Goal: Information Seeking & Learning: Learn about a topic

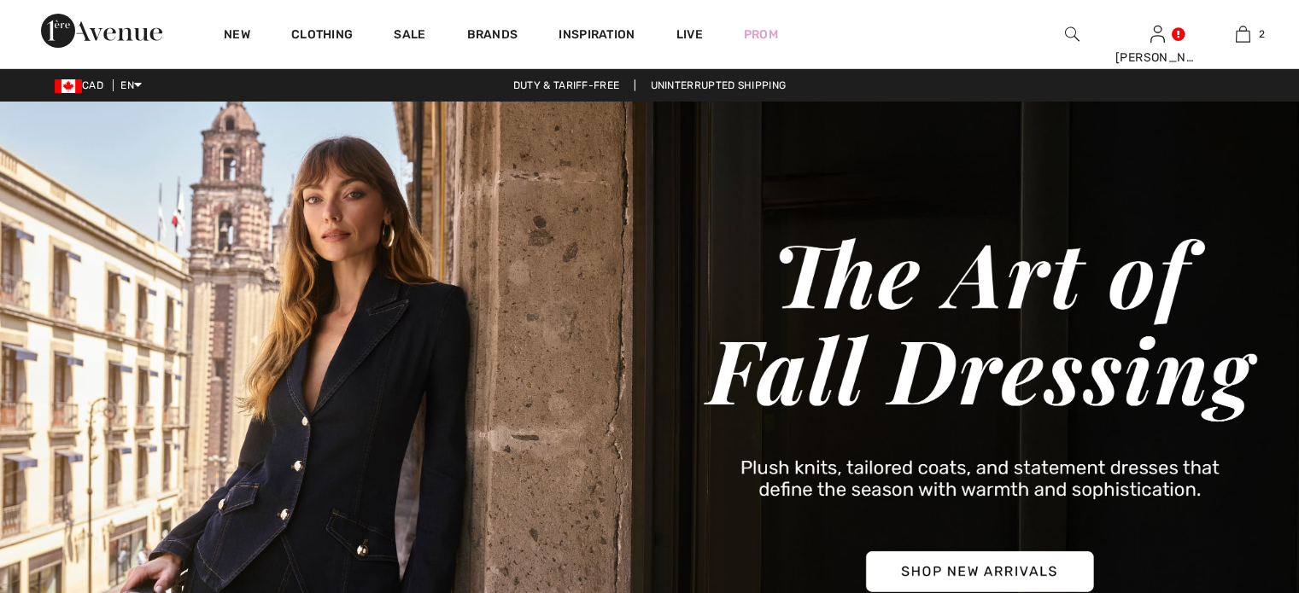
checkbox input "true"
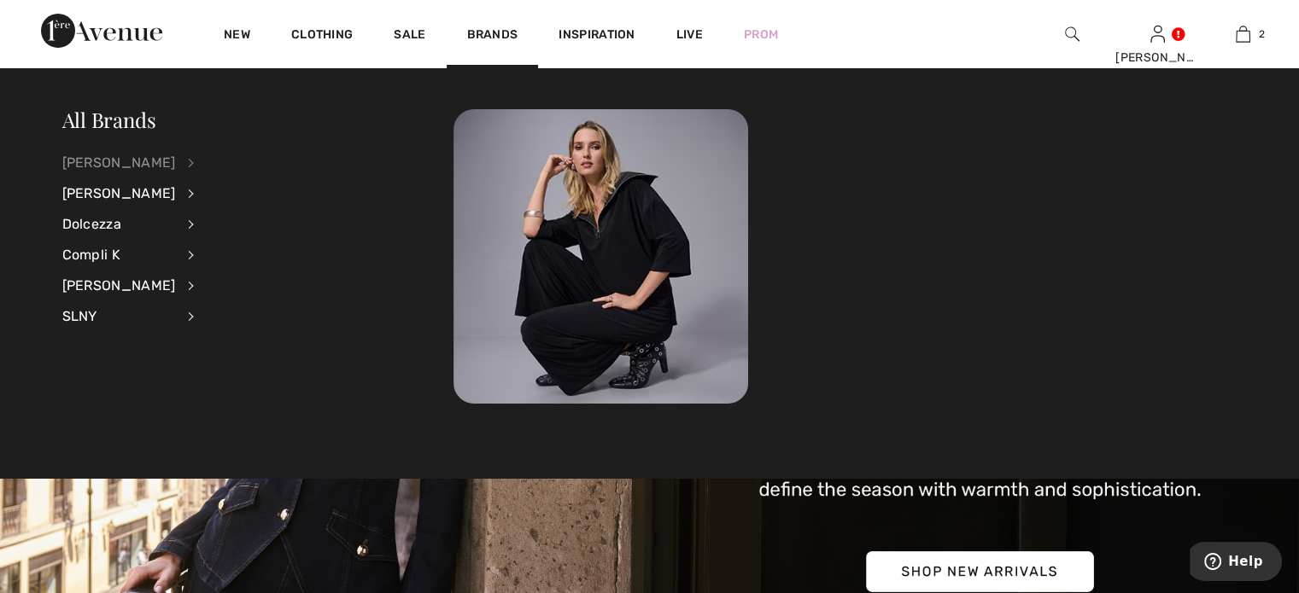
click at [133, 163] on div "[PERSON_NAME]" at bounding box center [119, 163] width 114 height 31
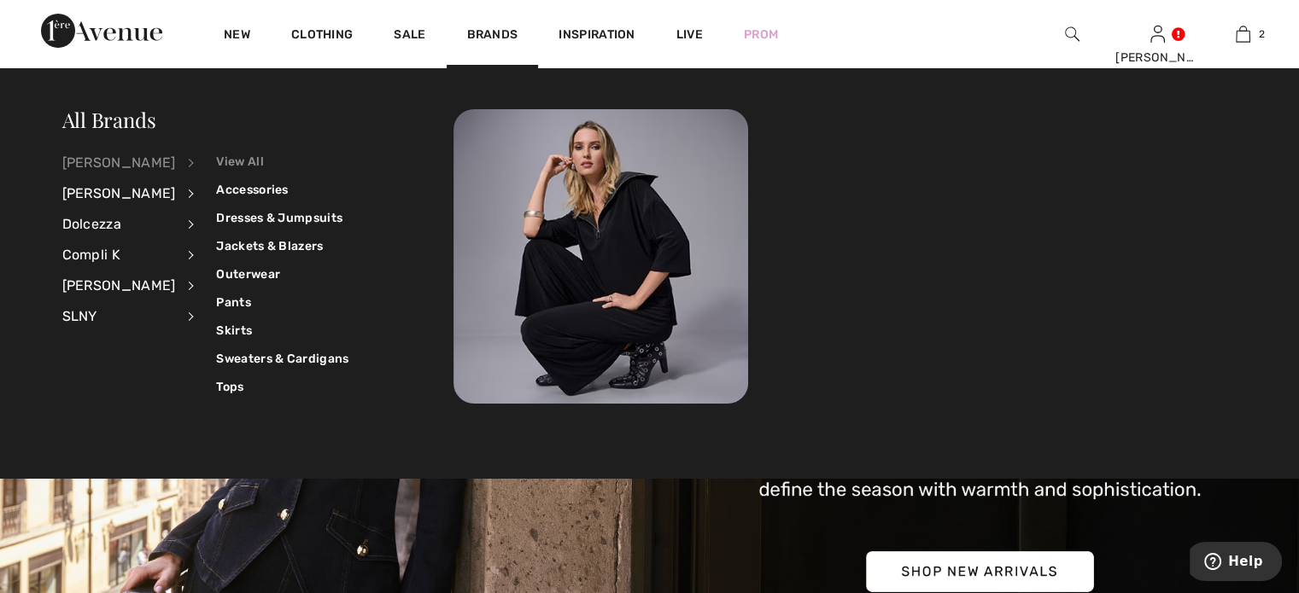
click at [261, 153] on link "View All" at bounding box center [282, 162] width 132 height 28
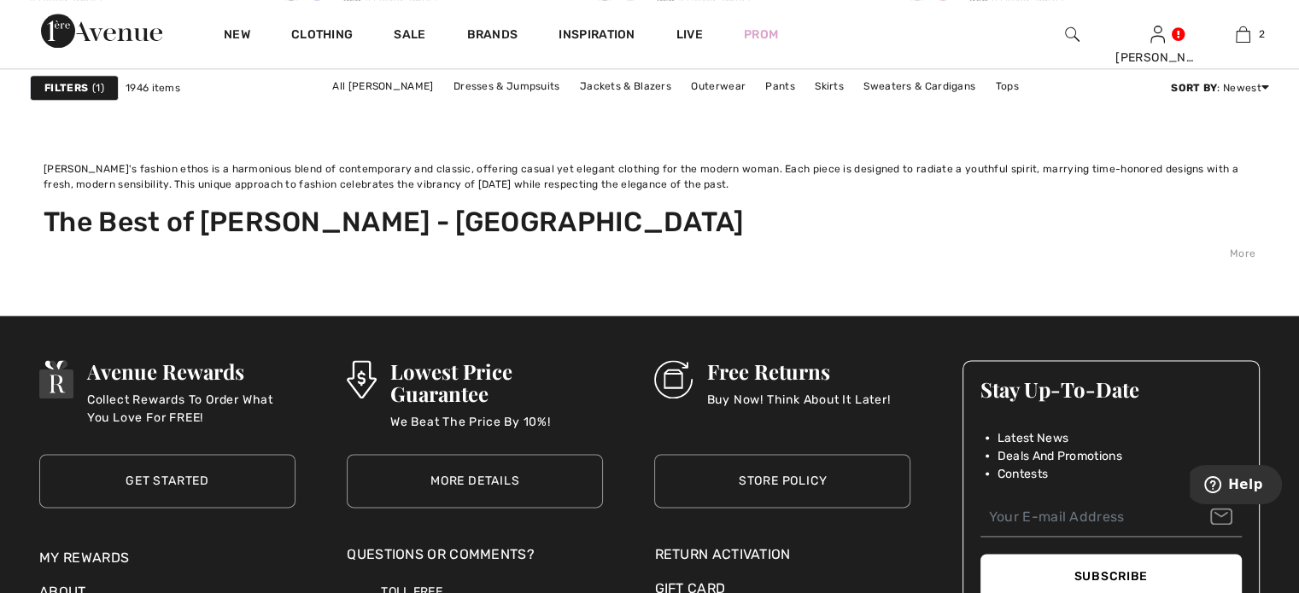
scroll to position [8624, 0]
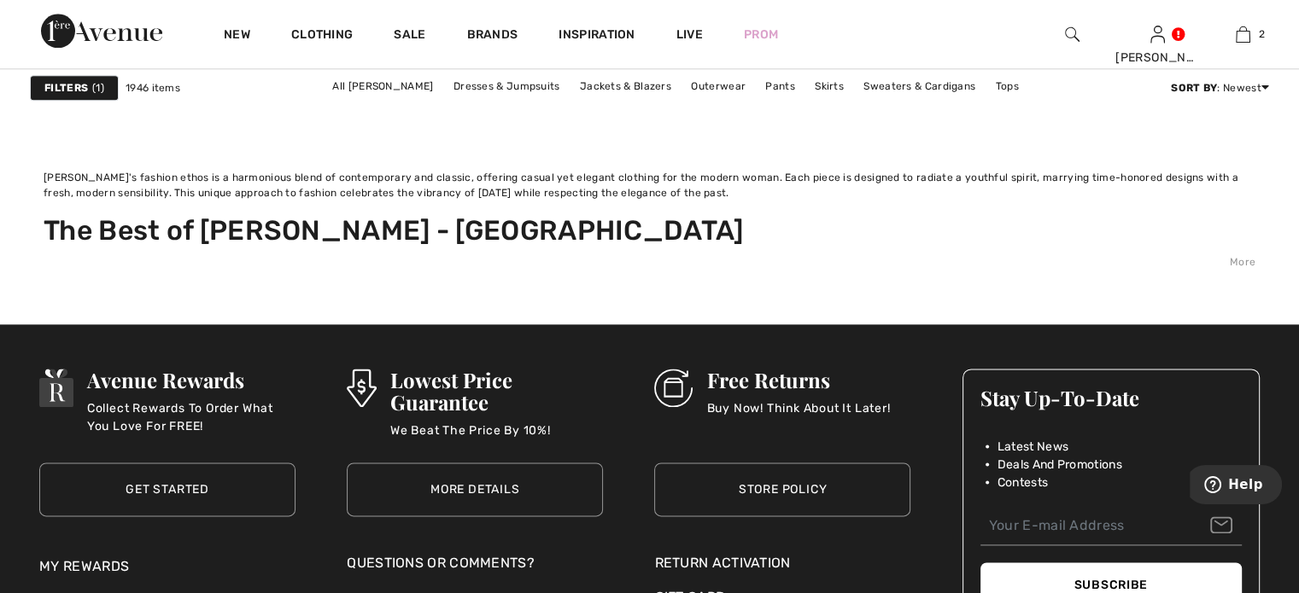
click at [477, 85] on link "2" at bounding box center [500, 74] width 47 height 22
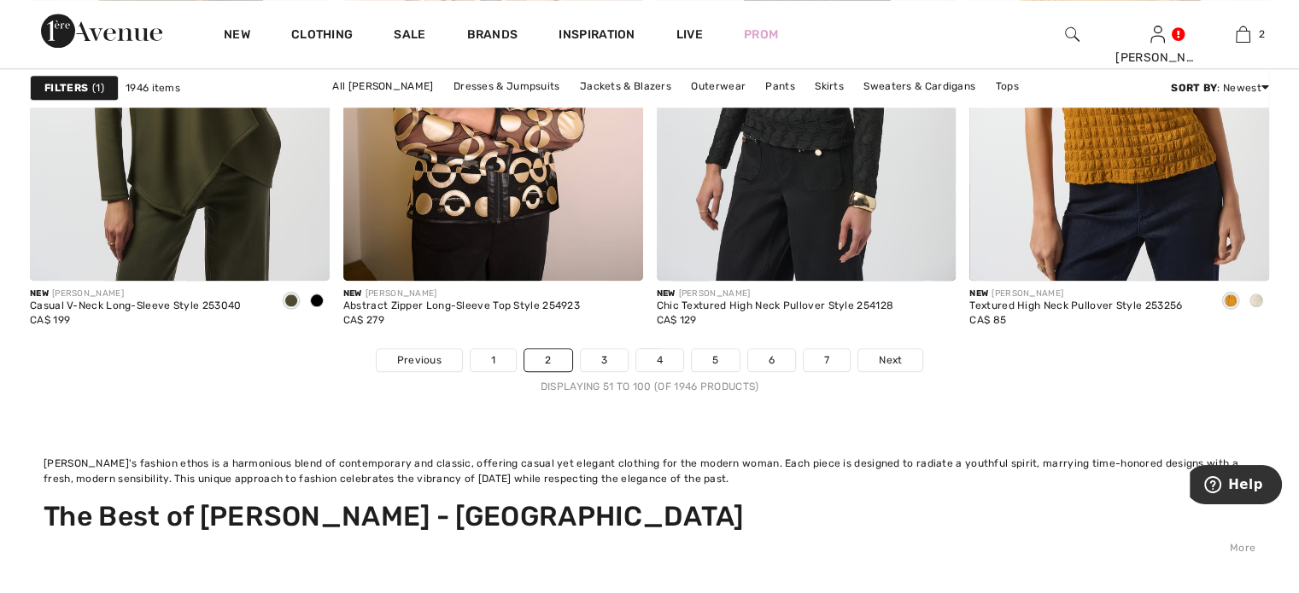
scroll to position [8368, 0]
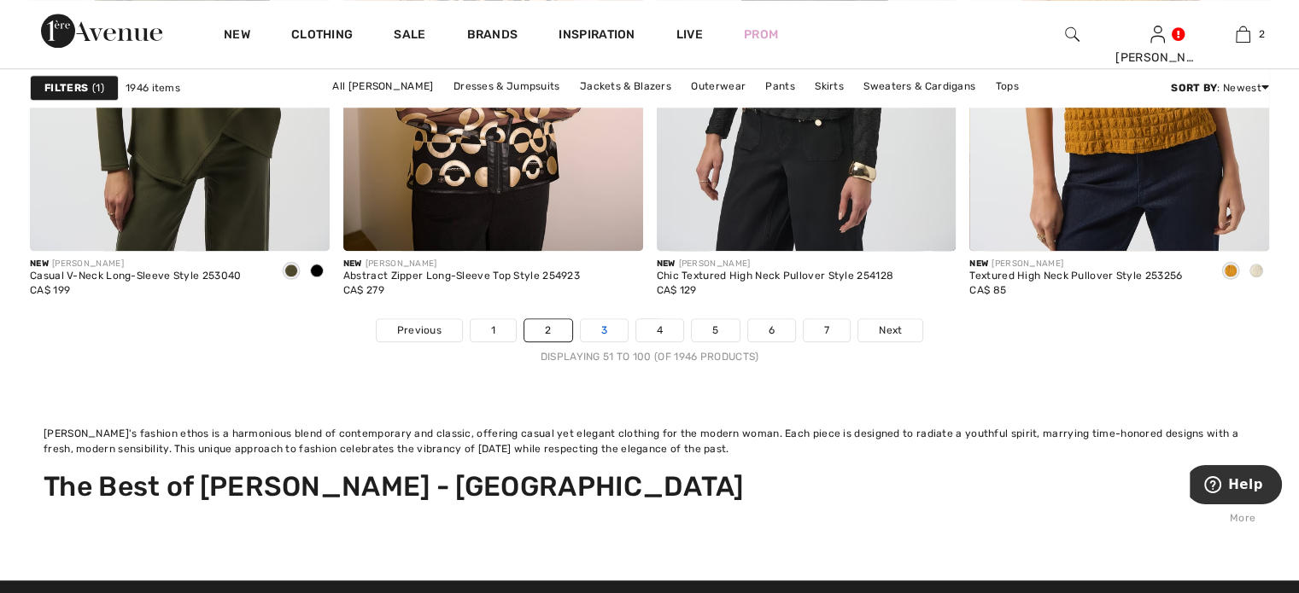
click at [581, 342] on link "3" at bounding box center [604, 330] width 47 height 22
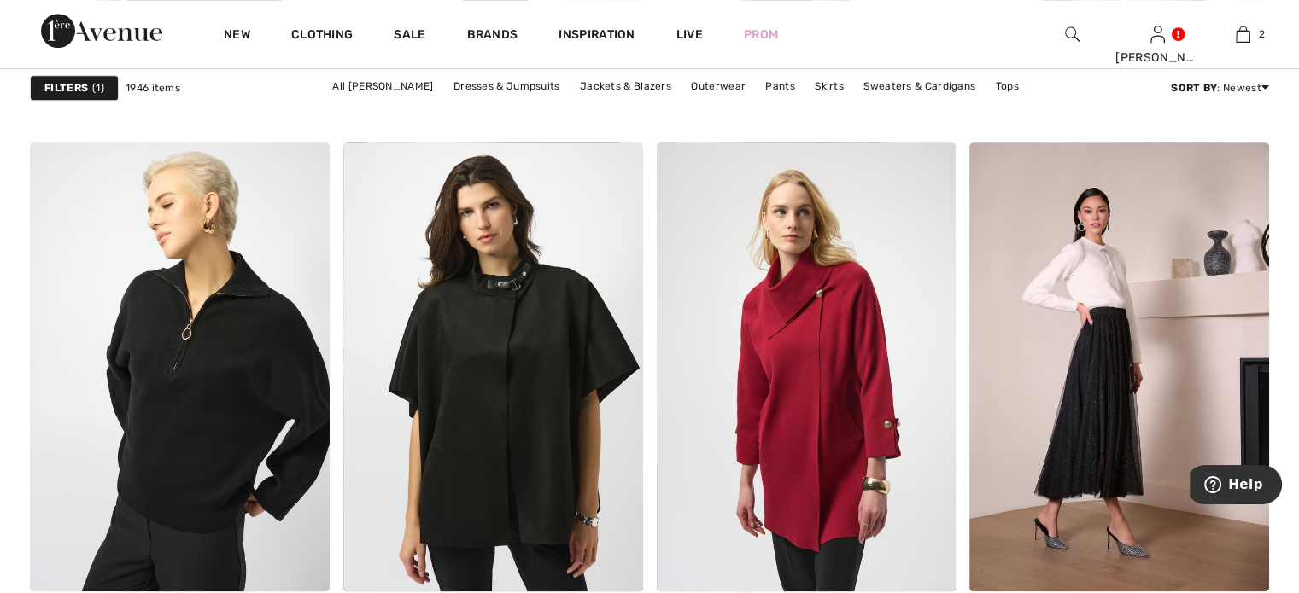
scroll to position [7770, 0]
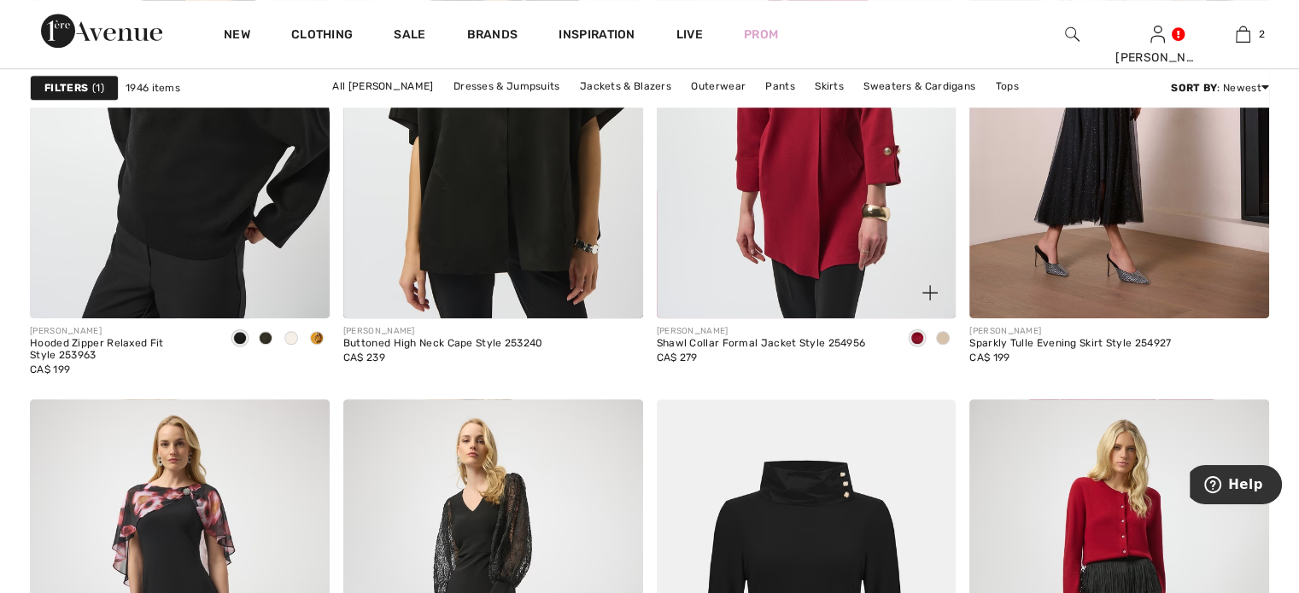
click at [938, 345] on span at bounding box center [943, 338] width 14 height 14
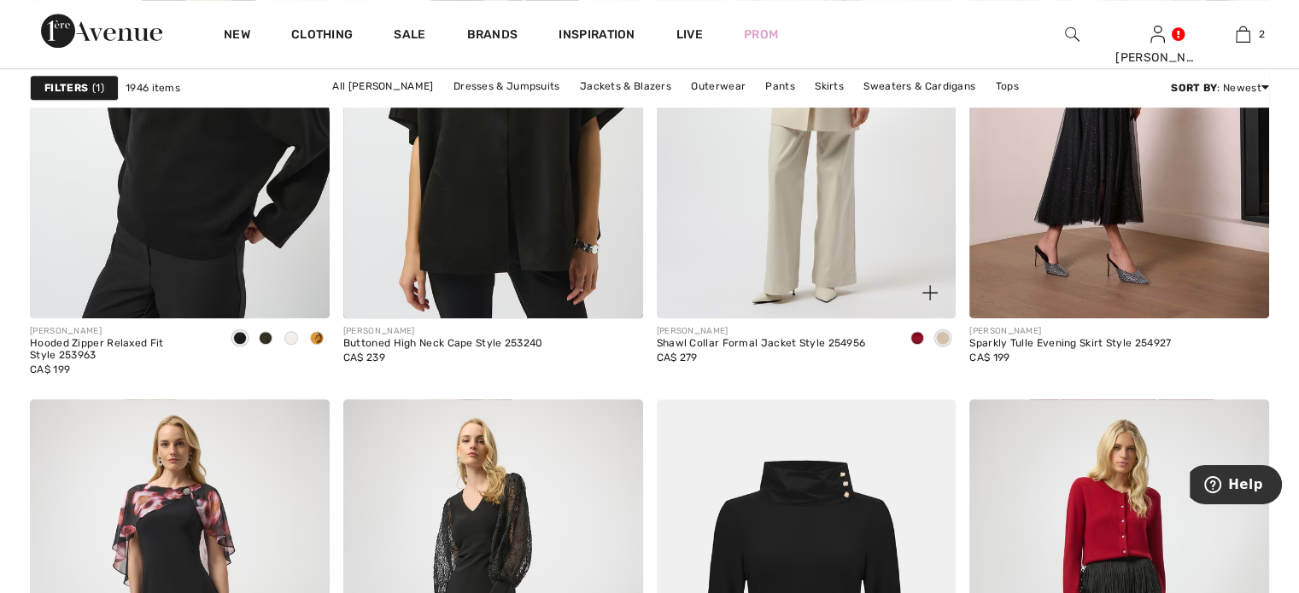
click at [915, 345] on span at bounding box center [917, 338] width 14 height 14
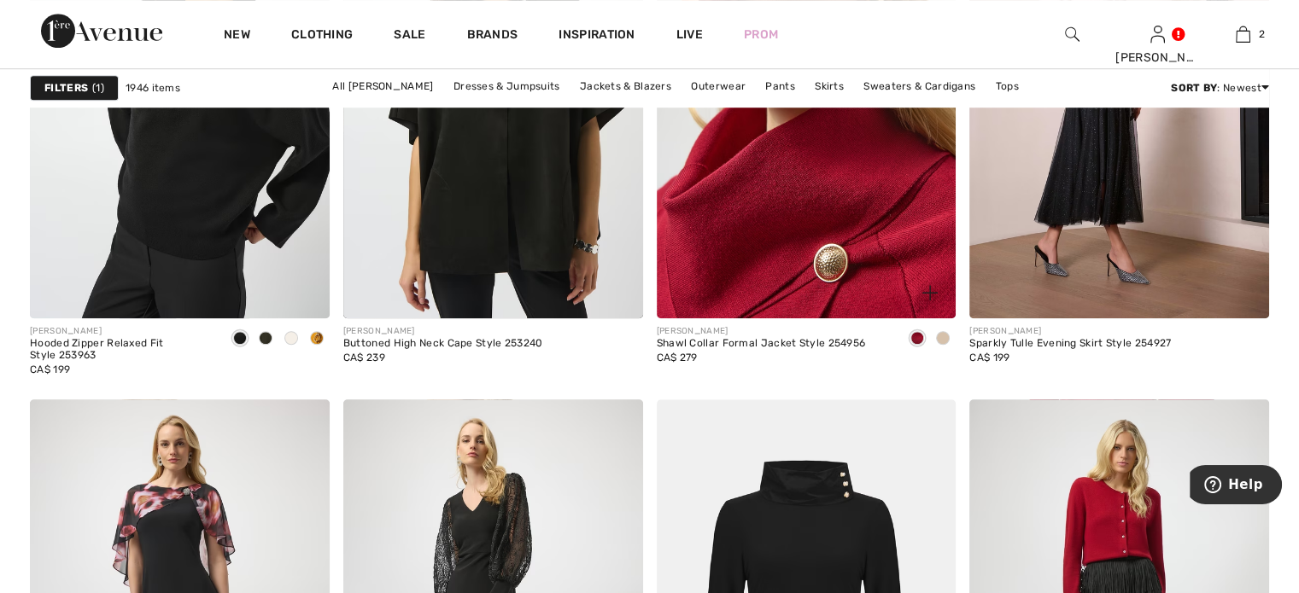
click at [786, 307] on img at bounding box center [807, 93] width 300 height 449
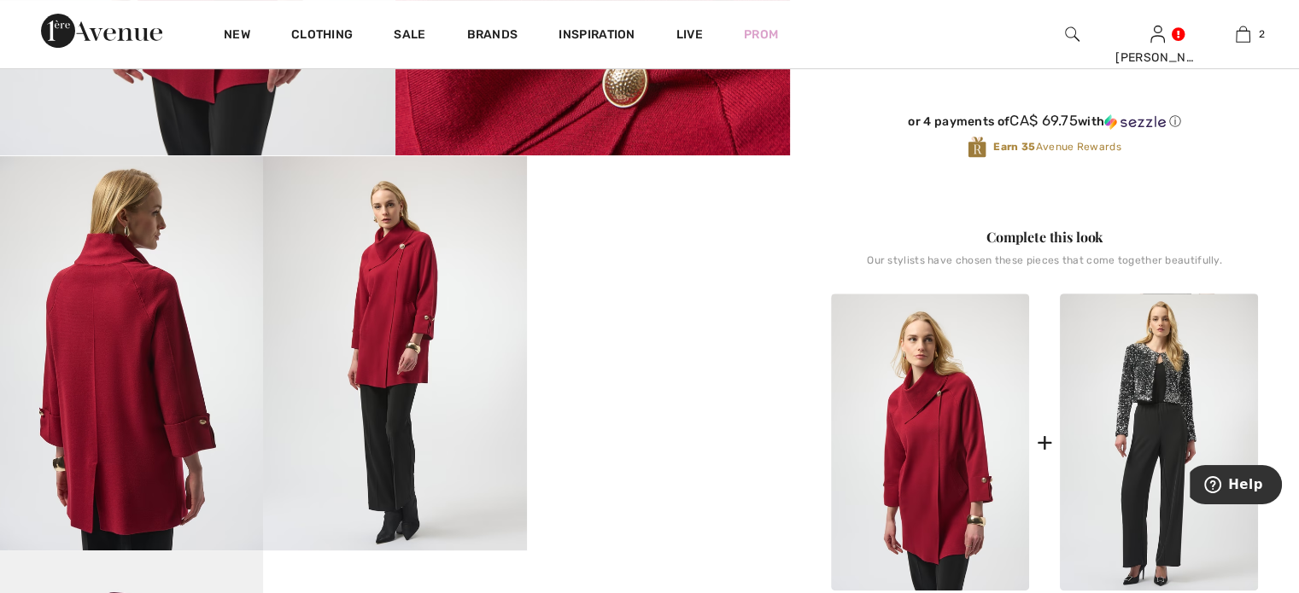
scroll to position [598, 0]
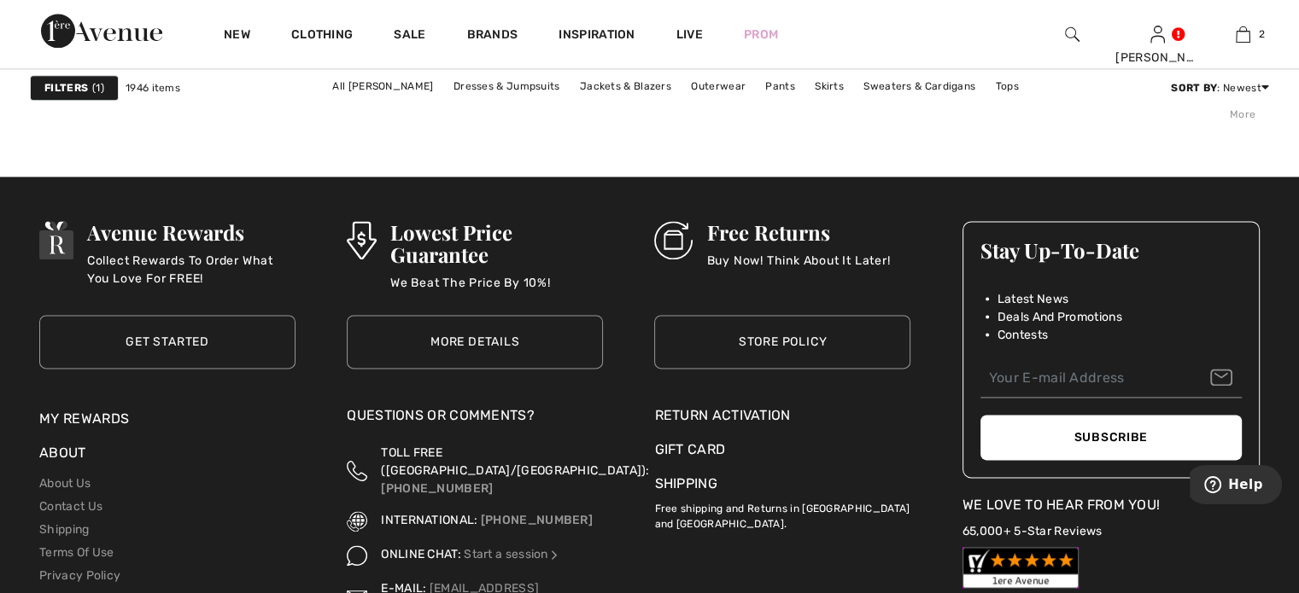
scroll to position [8624, 0]
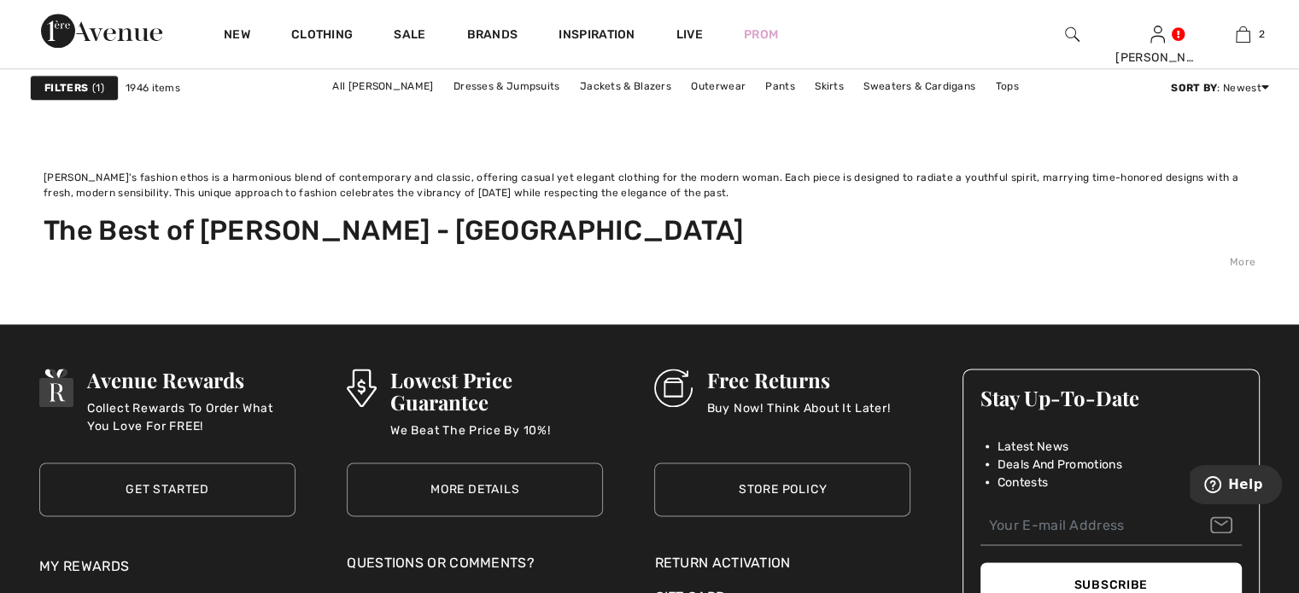
click at [654, 85] on link "4" at bounding box center [659, 74] width 47 height 22
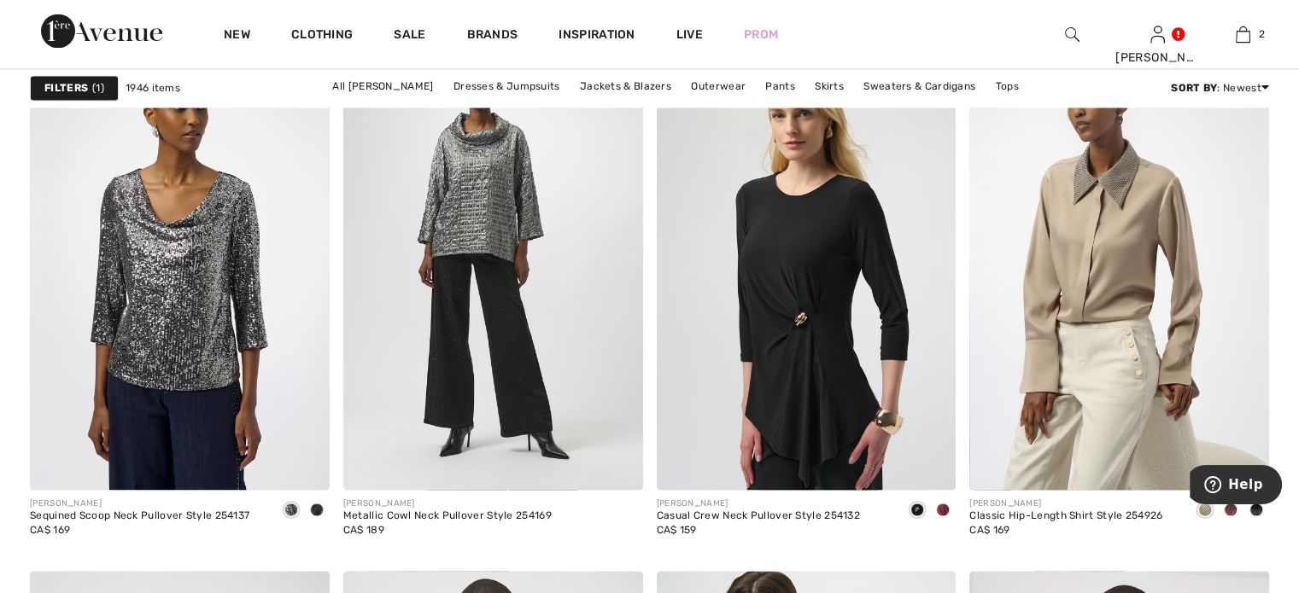
scroll to position [2989, 0]
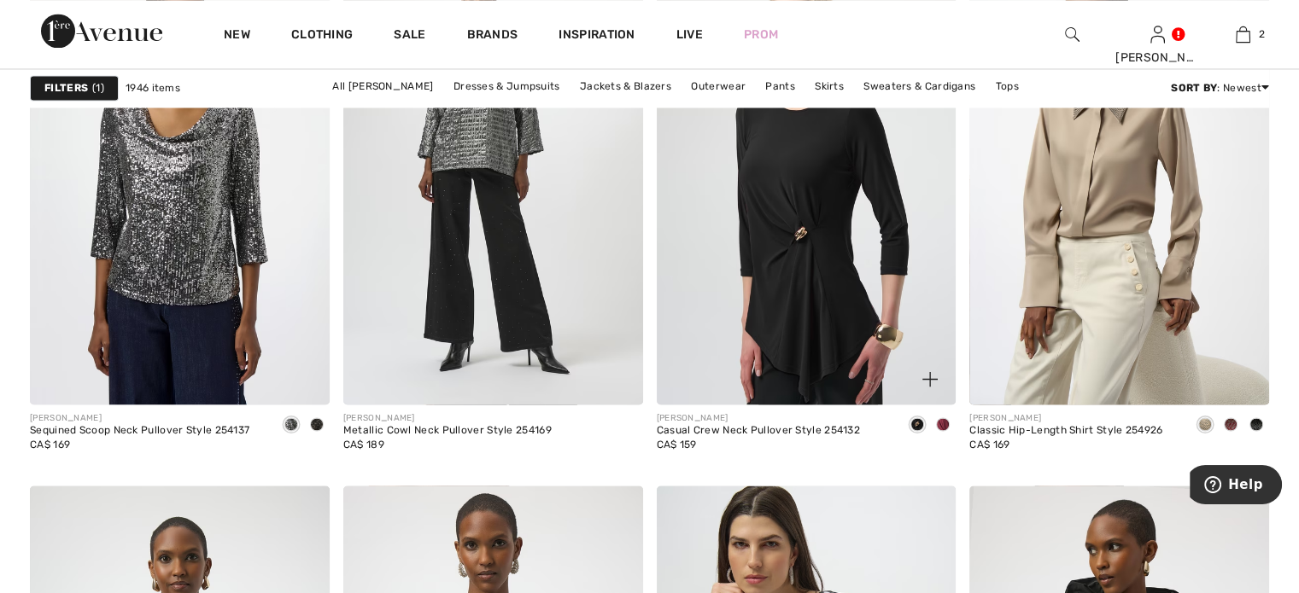
click at [942, 431] on span at bounding box center [943, 425] width 14 height 14
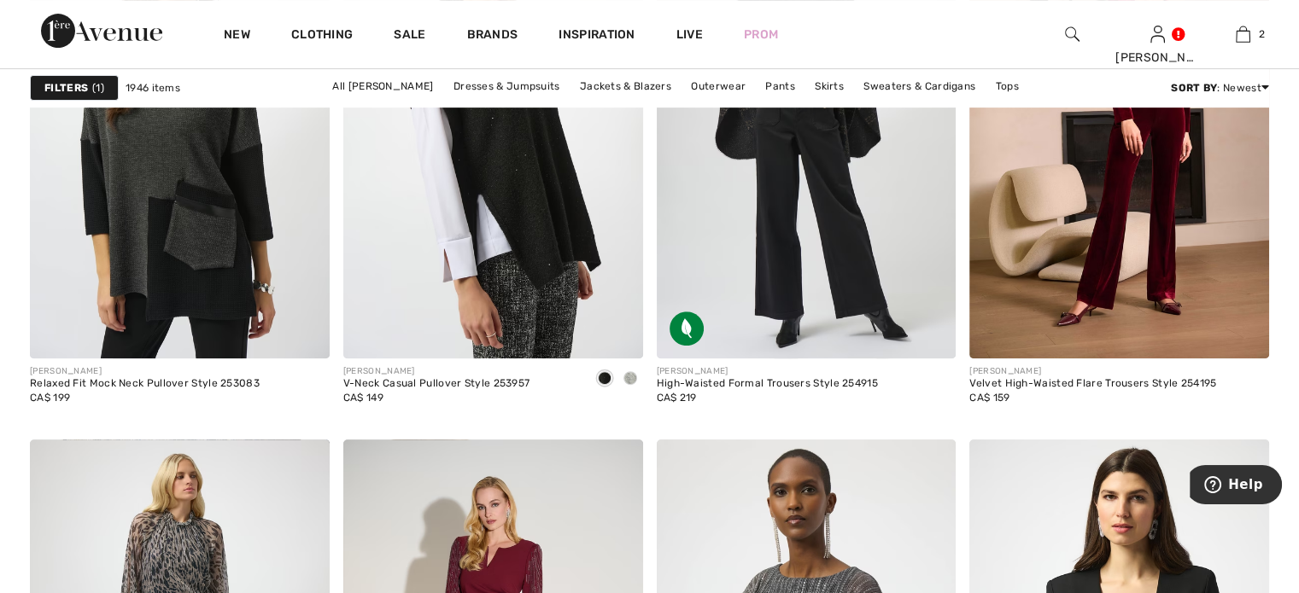
scroll to position [7173, 0]
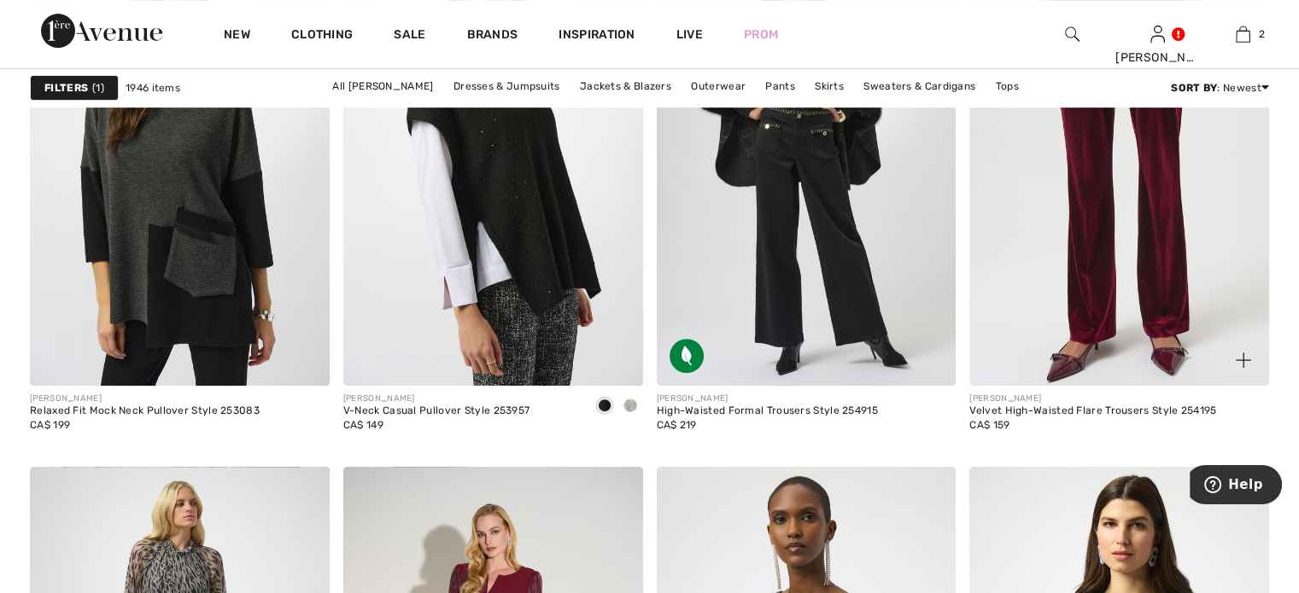
click at [1165, 341] on img at bounding box center [1119, 161] width 300 height 449
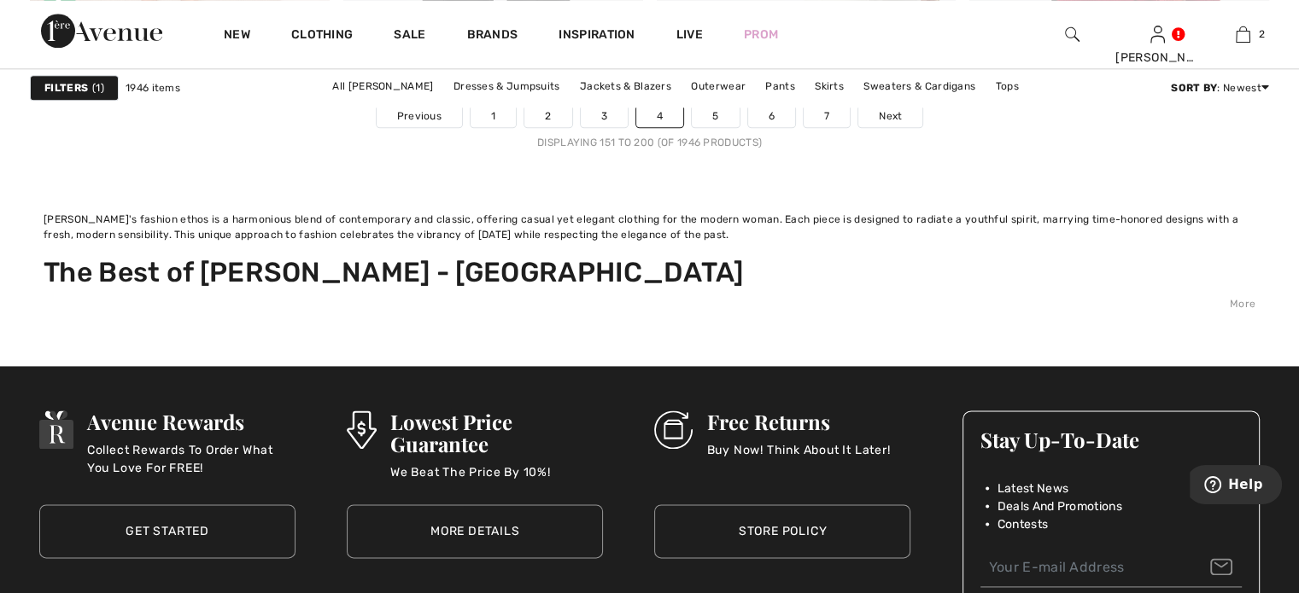
scroll to position [8624, 0]
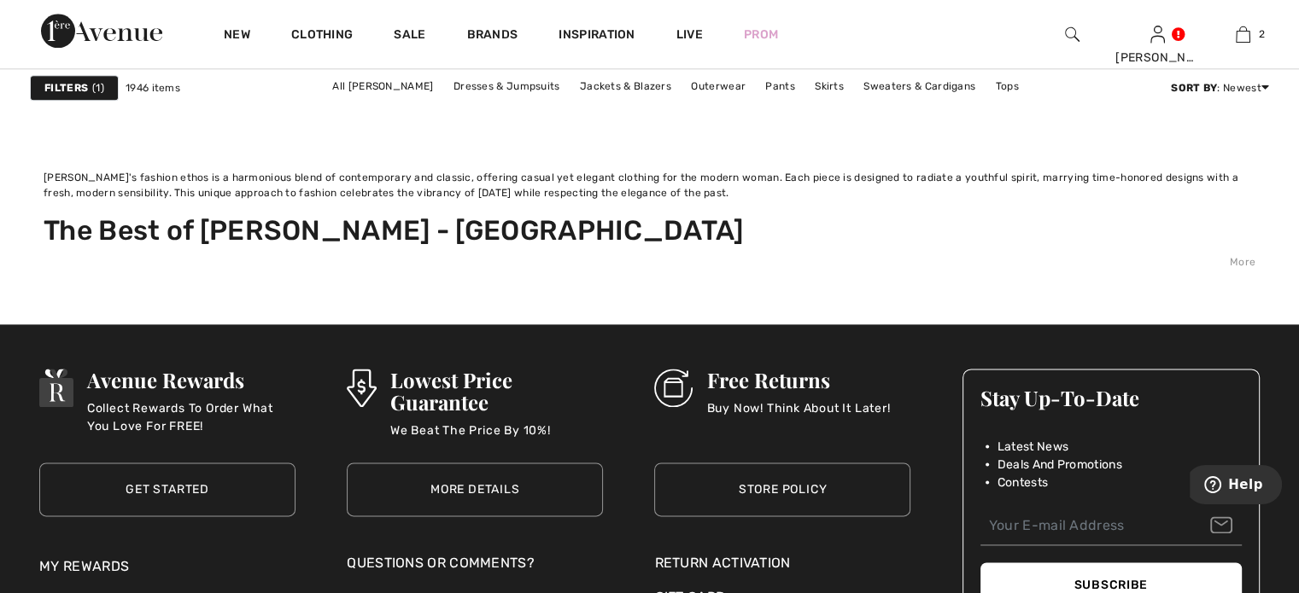
click at [737, 85] on link "5" at bounding box center [715, 74] width 47 height 22
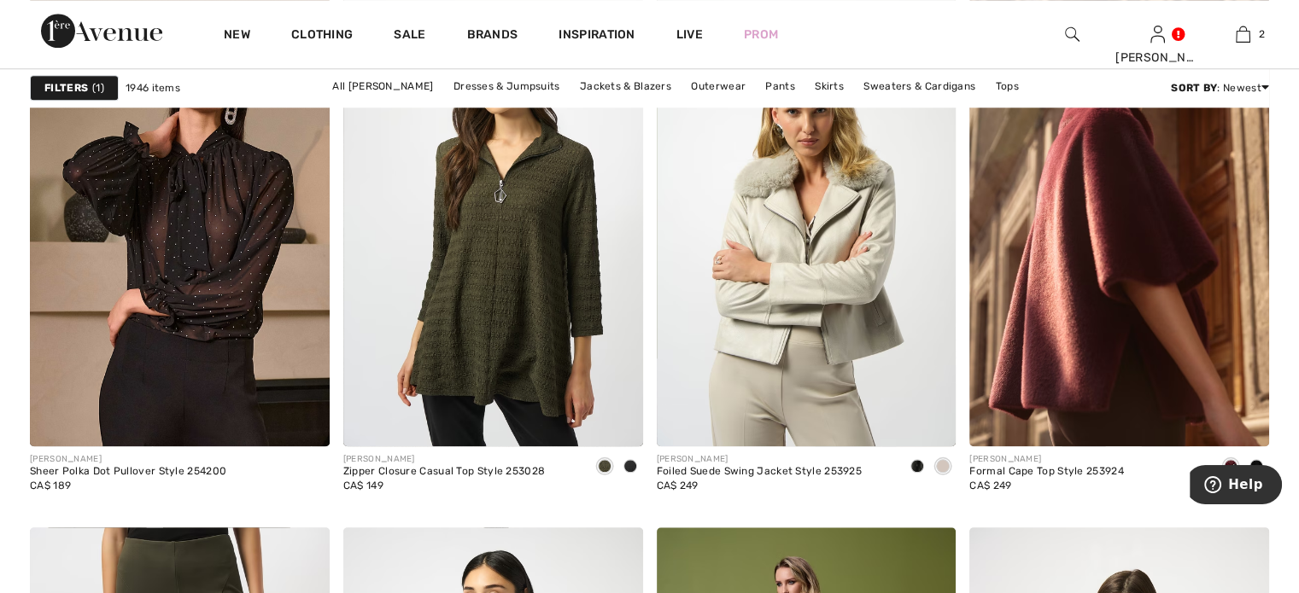
scroll to position [1708, 0]
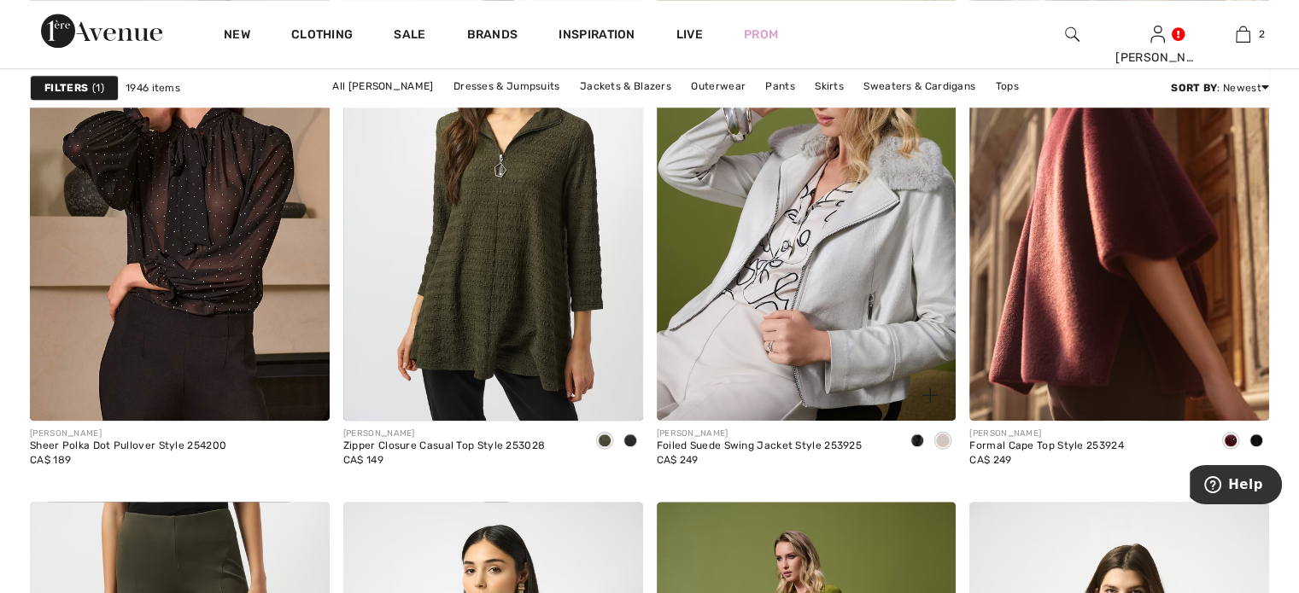
click at [796, 242] on img at bounding box center [807, 196] width 300 height 449
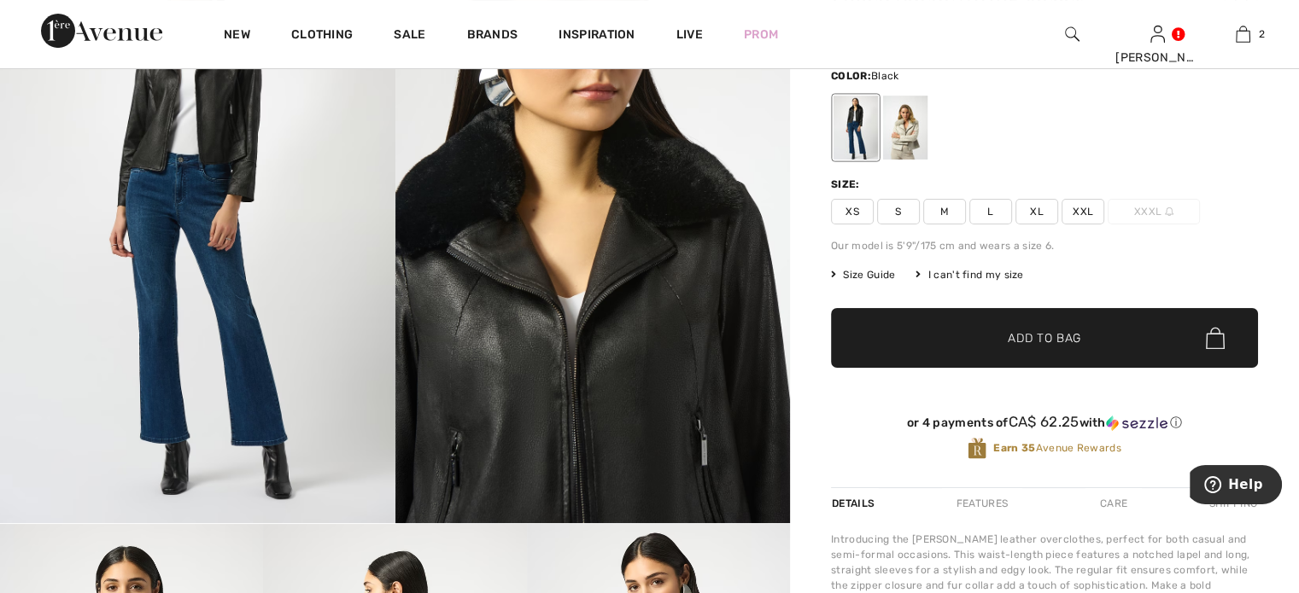
scroll to position [171, 0]
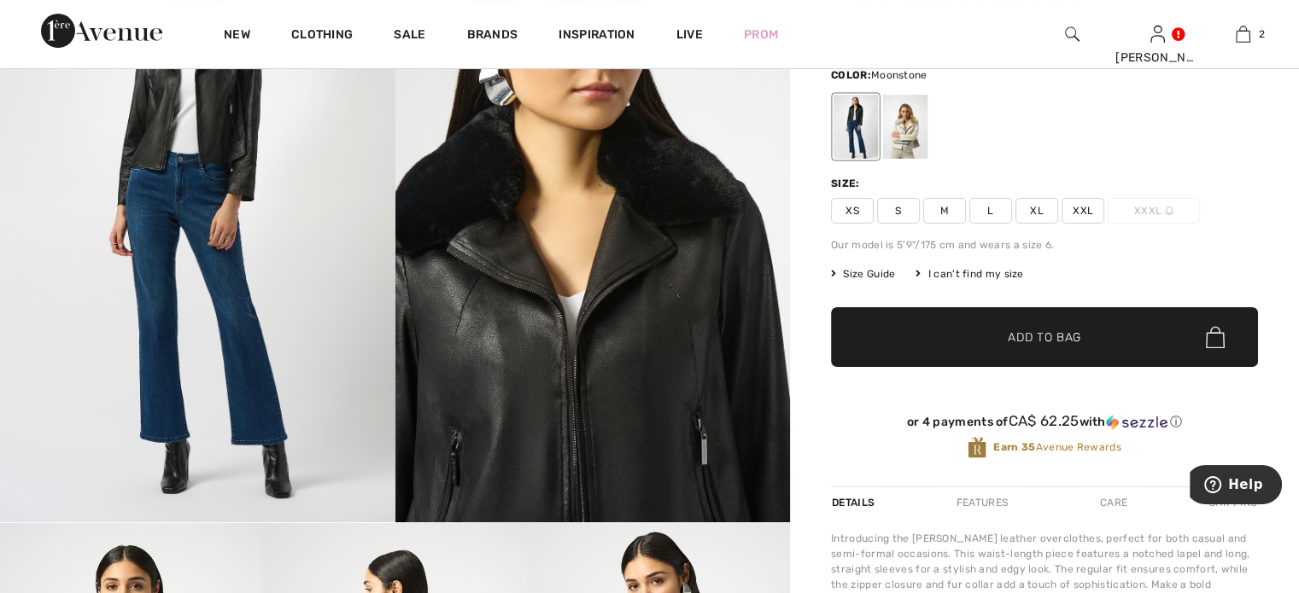
click at [927, 156] on div at bounding box center [905, 127] width 44 height 64
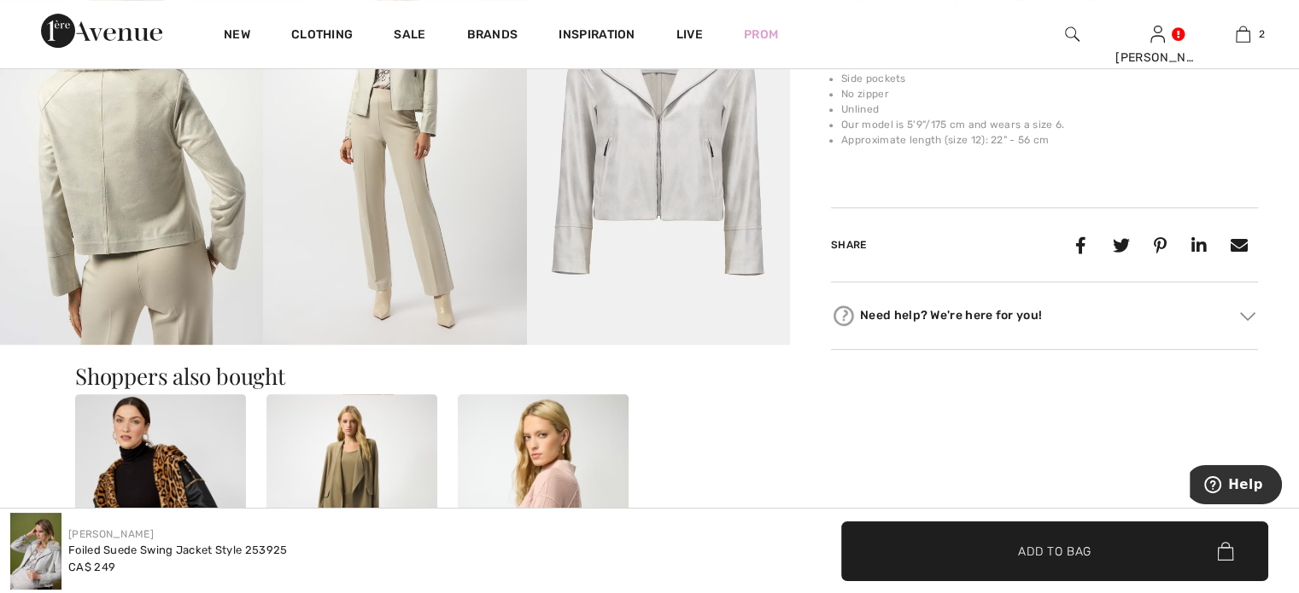
scroll to position [598, 0]
